Goal: Task Accomplishment & Management: Use online tool/utility

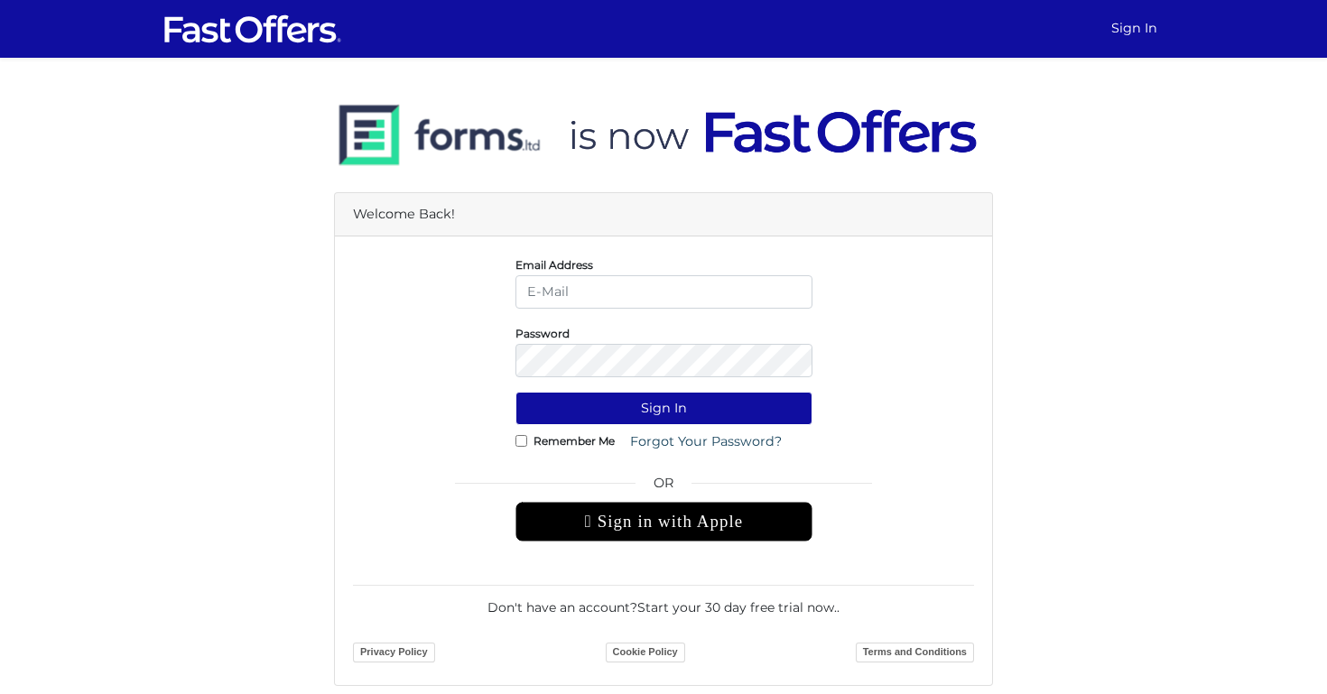
click at [643, 273] on div "Email Address" at bounding box center [664, 282] width 324 height 54
click at [641, 283] on input "email" at bounding box center [664, 291] width 297 height 33
type input "Berkayfurat98@gmail.com"
click at [516, 392] on button "Sign In" at bounding box center [664, 408] width 297 height 33
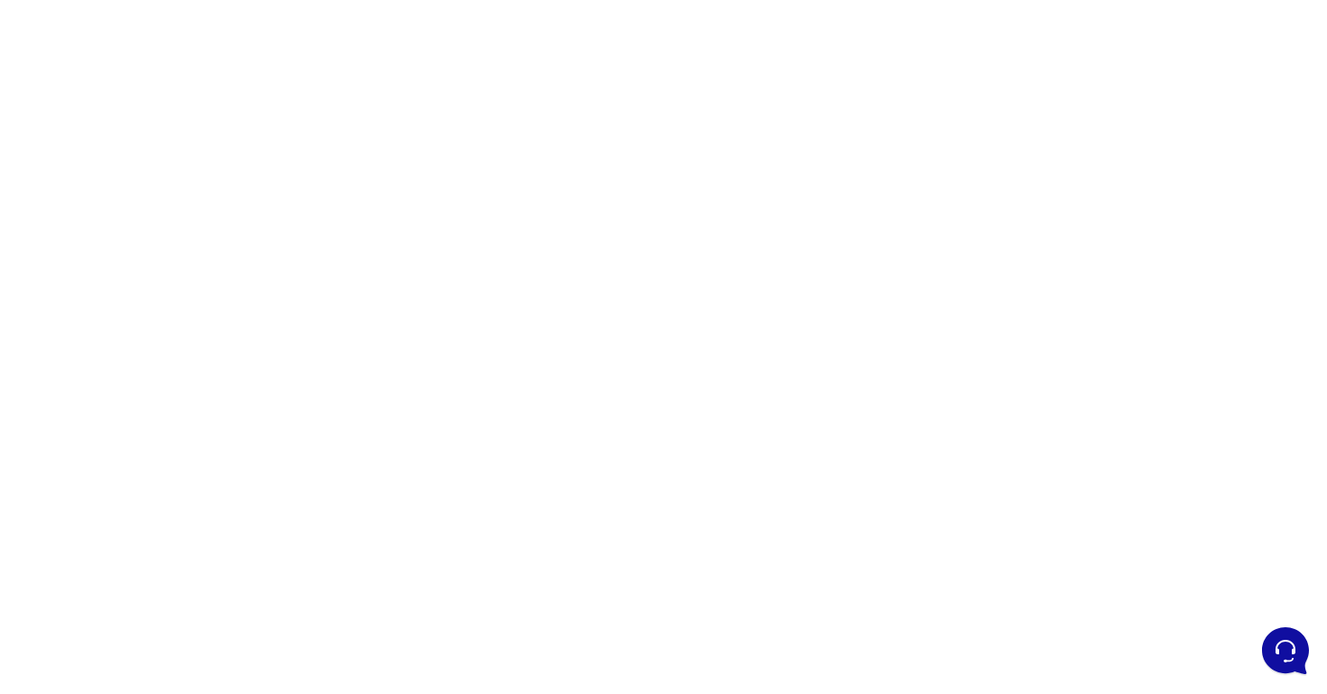
scroll to position [67, 0]
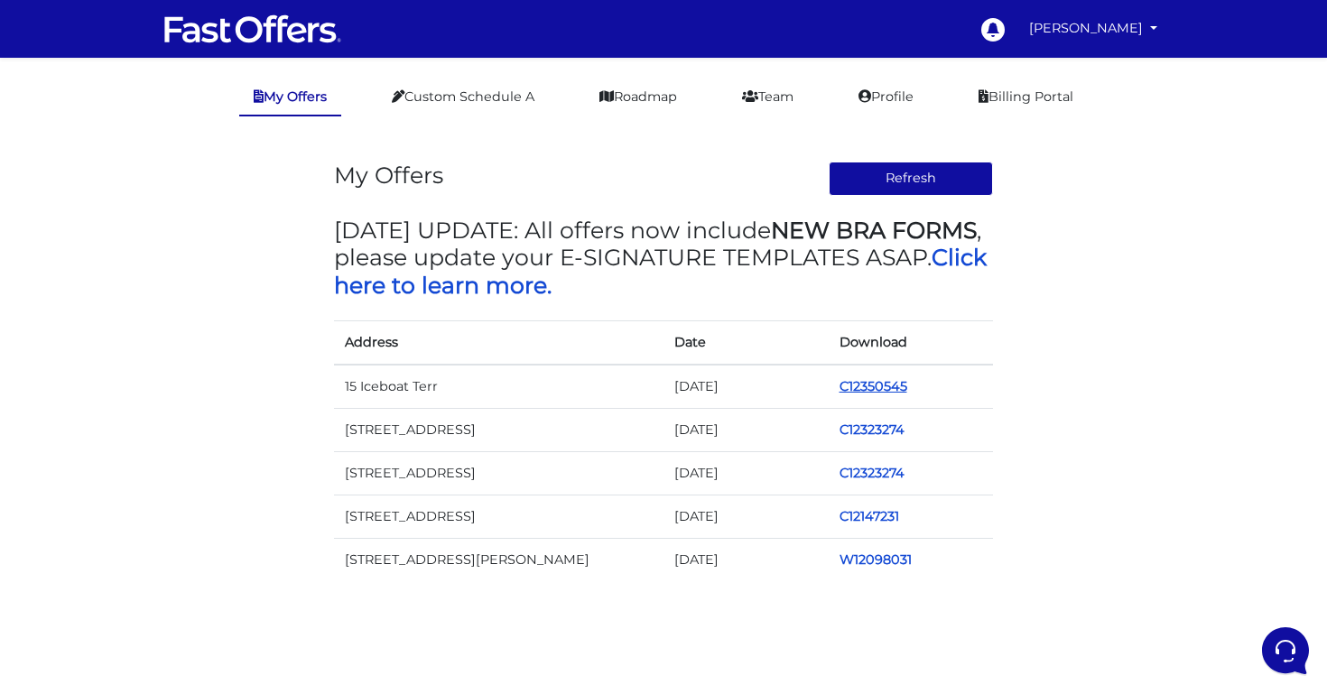
click at [858, 385] on link "C12350545" at bounding box center [874, 386] width 68 height 16
